Goal: Task Accomplishment & Management: Manage account settings

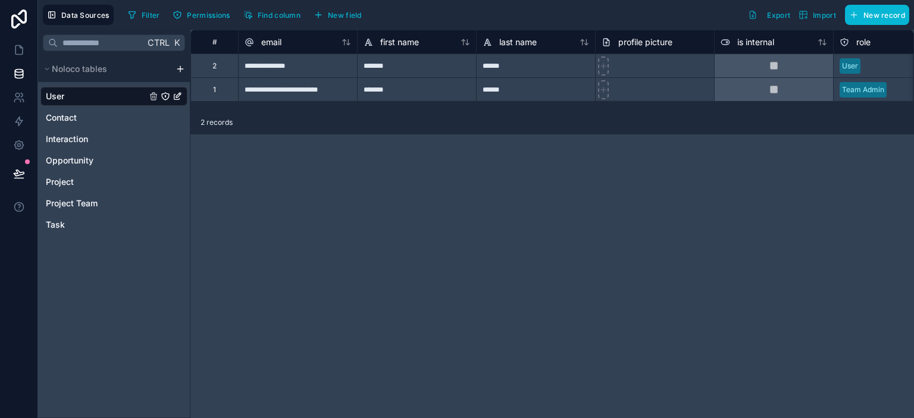
click at [644, 304] on div "**********" at bounding box center [551, 224] width 723 height 388
click at [7, 392] on div at bounding box center [19, 209] width 38 height 418
click at [16, 53] on icon at bounding box center [19, 50] width 12 height 12
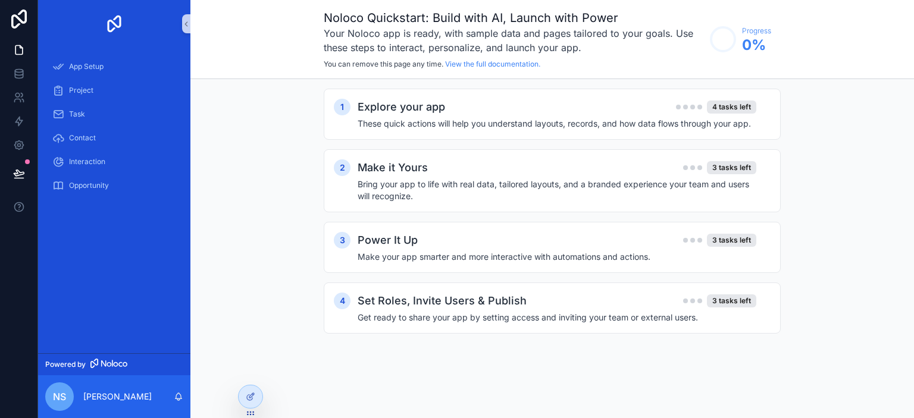
click at [61, 387] on div "nS" at bounding box center [59, 396] width 29 height 29
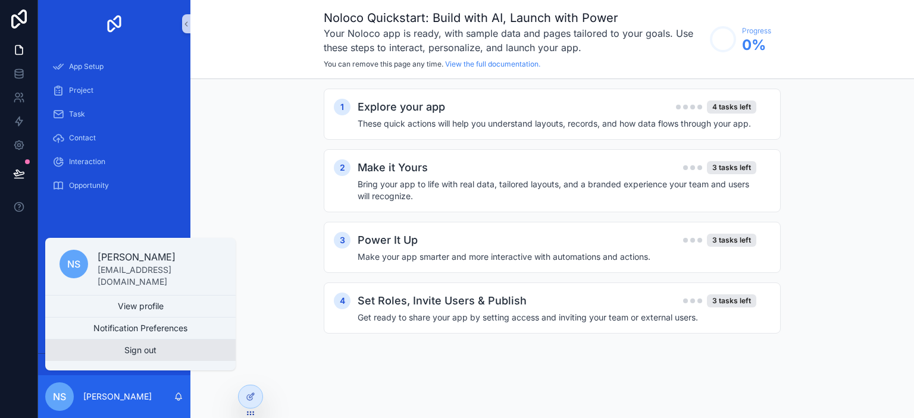
click at [122, 355] on button "Sign out" at bounding box center [140, 350] width 190 height 21
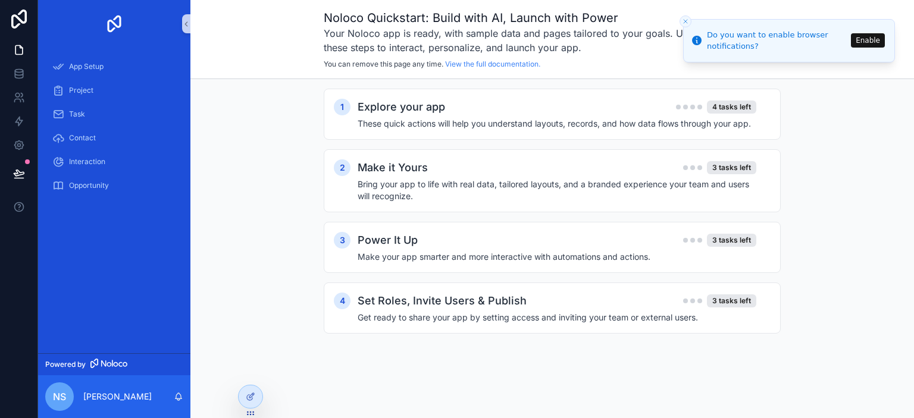
click at [864, 41] on button "Enable" at bounding box center [868, 40] width 34 height 14
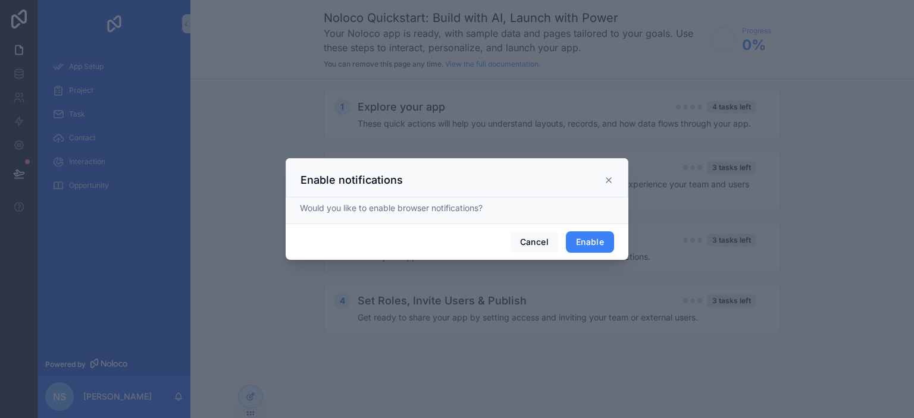
click at [584, 240] on button "Enable" at bounding box center [590, 241] width 48 height 21
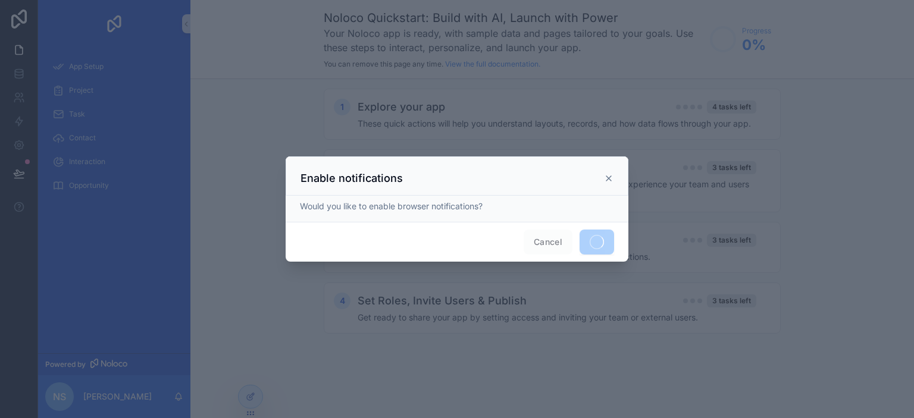
click at [608, 178] on icon at bounding box center [609, 179] width 10 height 10
click at [603, 175] on div "Enable notifications" at bounding box center [456, 178] width 313 height 14
click at [551, 240] on span "Cancel" at bounding box center [547, 242] width 49 height 25
click at [704, 102] on div at bounding box center [457, 209] width 914 height 418
click at [295, 97] on div at bounding box center [457, 209] width 914 height 418
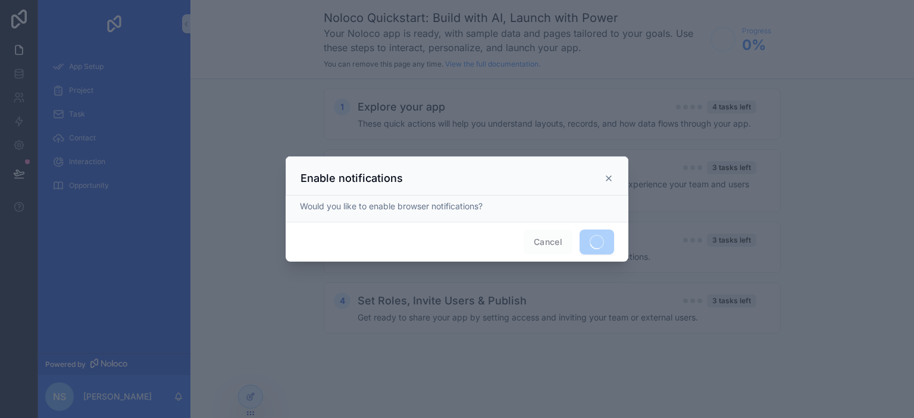
click at [609, 175] on icon at bounding box center [609, 179] width 10 height 10
click at [610, 180] on icon at bounding box center [608, 178] width 5 height 5
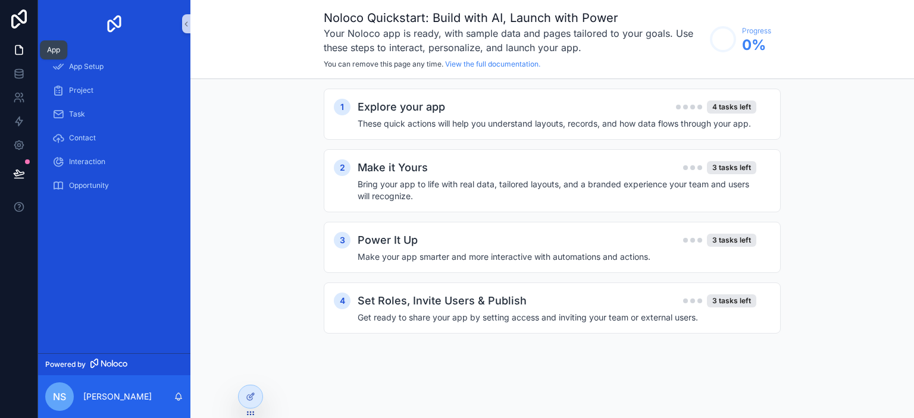
click at [19, 50] on icon at bounding box center [19, 50] width 12 height 12
click at [85, 394] on p "[PERSON_NAME]" at bounding box center [117, 397] width 68 height 12
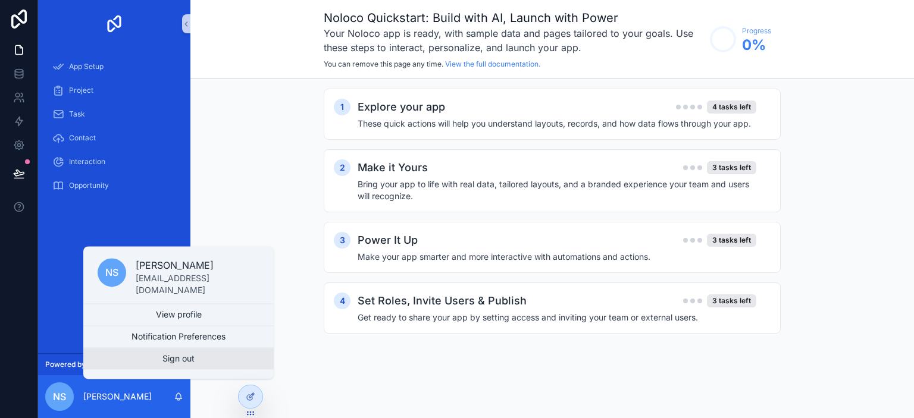
click at [178, 358] on button "Sign out" at bounding box center [178, 358] width 190 height 21
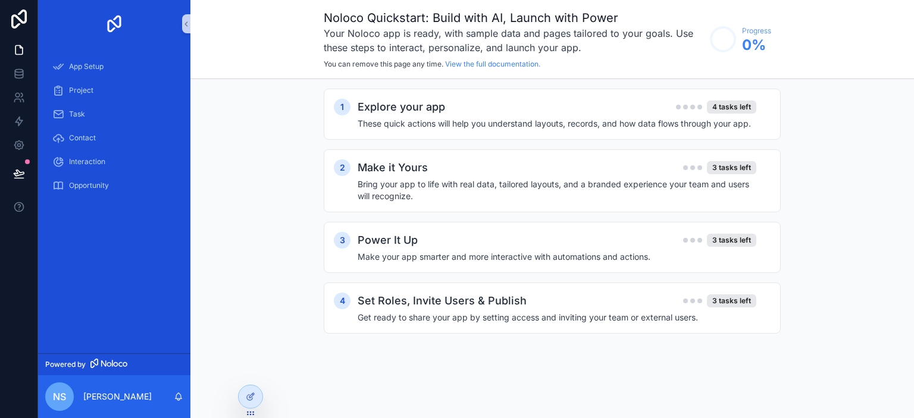
click at [229, 52] on div "Noloco Quickstart: Build with AI, Launch with Power Your Noloco app is ready, w…" at bounding box center [551, 39] width 723 height 79
click at [17, 71] on icon at bounding box center [19, 74] width 12 height 12
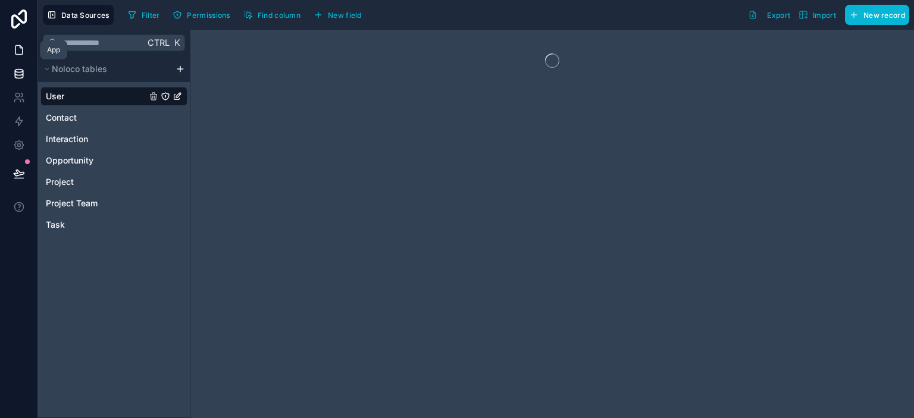
click at [19, 47] on icon at bounding box center [19, 50] width 12 height 12
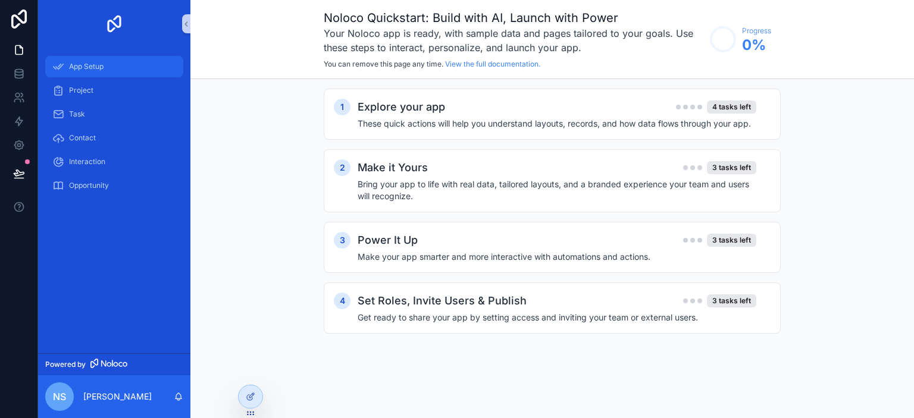
click at [73, 62] on span "App Setup" at bounding box center [86, 67] width 34 height 10
